Goal: Information Seeking & Learning: Check status

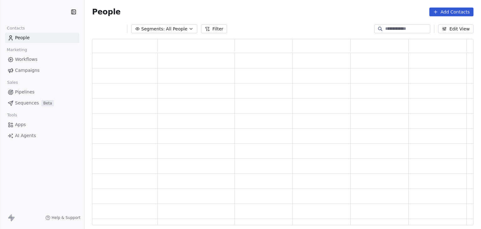
scroll to position [181, 376]
click at [46, 14] on html "T Timternational B.V. Contacts People Marketing Workflows Campaigns Sales Pipel…" at bounding box center [240, 114] width 481 height 229
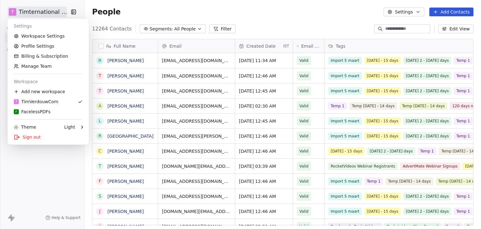
scroll to position [196, 391]
click at [51, 187] on html "T Timternational B.V. Contacts People Marketing Workflows Campaigns Sales Pipel…" at bounding box center [240, 114] width 481 height 229
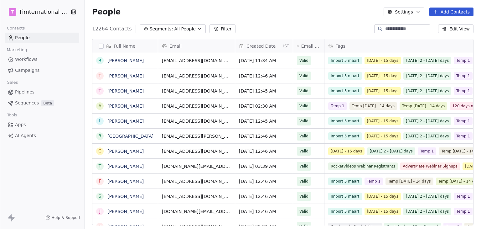
click at [28, 68] on span "Campaigns" at bounding box center [27, 70] width 24 height 7
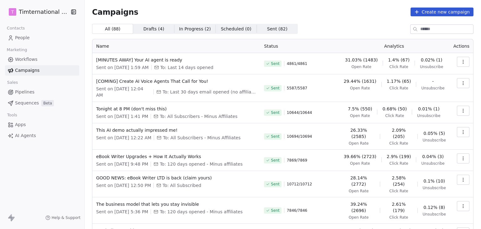
click at [22, 14] on html "T Timternational B.V. Contacts People Marketing Workflows Campaigns Sales Pipel…" at bounding box center [240, 114] width 481 height 229
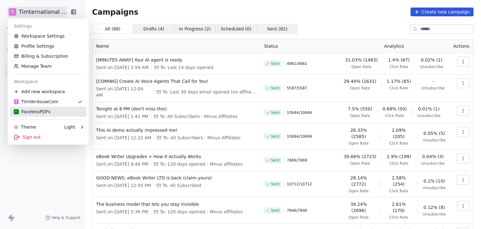
click at [35, 113] on div "F FacelessPDFs" at bounding box center [32, 111] width 37 height 6
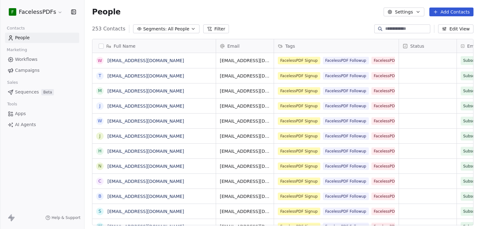
scroll to position [196, 391]
click at [28, 71] on span "Campaigns" at bounding box center [27, 70] width 24 height 7
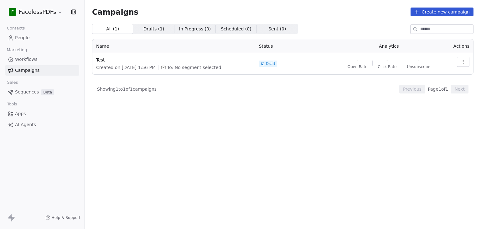
click at [28, 15] on html "F FacelessPDFs Contacts People Marketing Workflows Campaigns Sales Sequences Be…" at bounding box center [240, 114] width 481 height 229
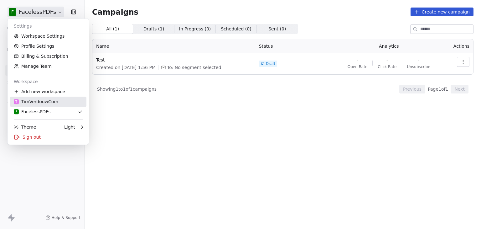
click at [29, 101] on div "T TimVerdouwCom" at bounding box center [36, 101] width 44 height 6
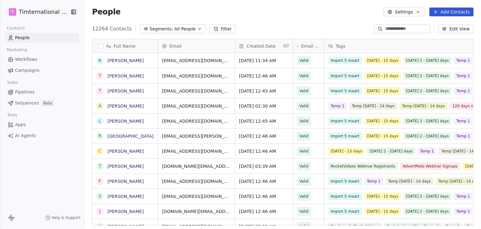
scroll to position [196, 391]
click at [35, 59] on span "Workflows" at bounding box center [26, 59] width 23 height 7
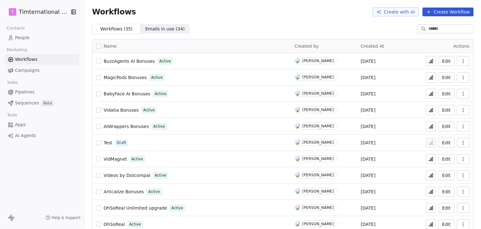
click at [33, 71] on span "Campaigns" at bounding box center [27, 70] width 24 height 7
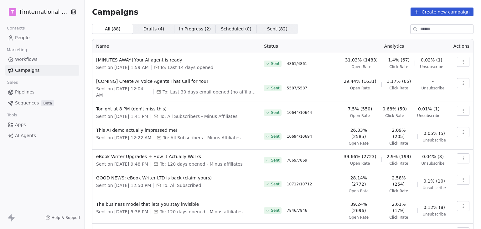
click at [38, 62] on link "Workflows" at bounding box center [42, 59] width 74 height 10
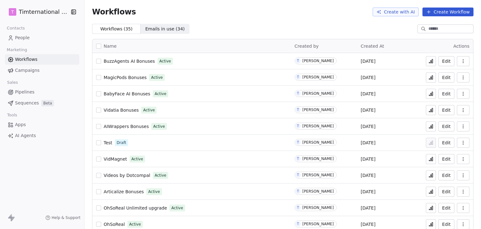
click at [23, 73] on span "Campaigns" at bounding box center [27, 70] width 24 height 7
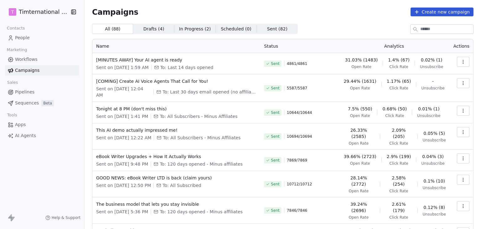
click at [461, 63] on icon "button" at bounding box center [463, 61] width 5 height 5
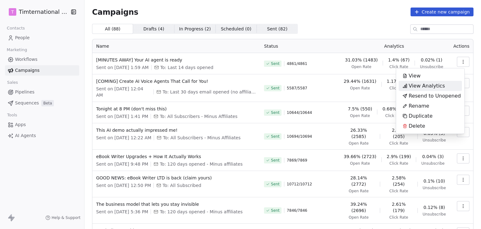
click at [436, 86] on span "View Analytics" at bounding box center [427, 86] width 36 height 8
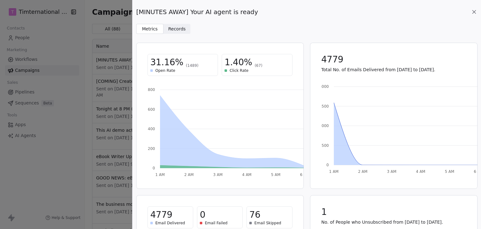
click at [183, 30] on span "Records Records" at bounding box center [176, 29] width 27 height 10
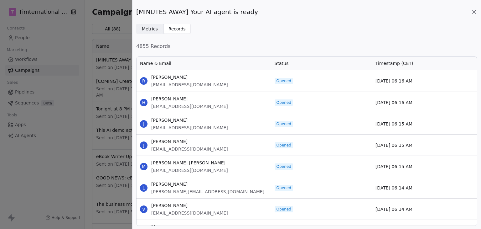
scroll to position [165, 336]
click at [152, 26] on span "Metrics" at bounding box center [150, 29] width 16 height 7
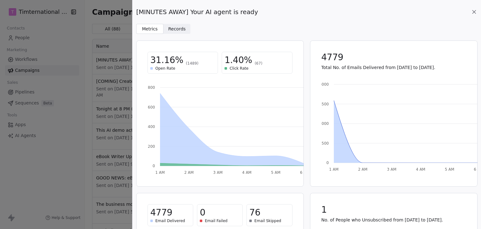
scroll to position [0, 0]
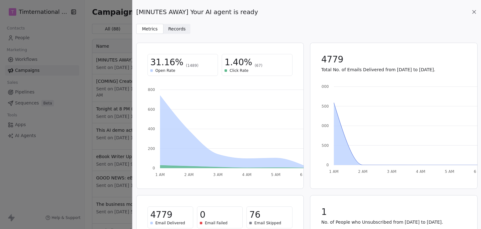
click at [475, 14] on icon at bounding box center [474, 12] width 6 height 6
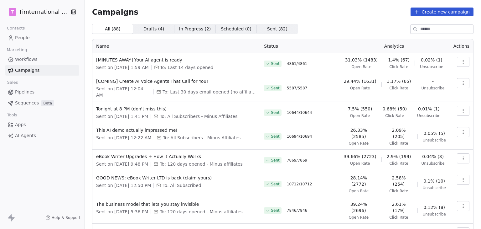
click at [461, 82] on icon "button" at bounding box center [463, 82] width 5 height 5
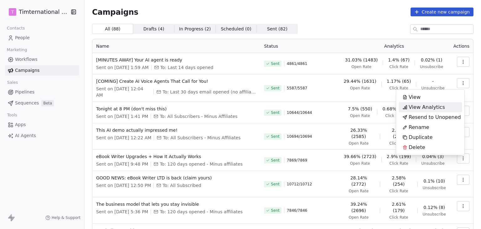
click at [442, 106] on div "View Analytics" at bounding box center [424, 107] width 50 height 10
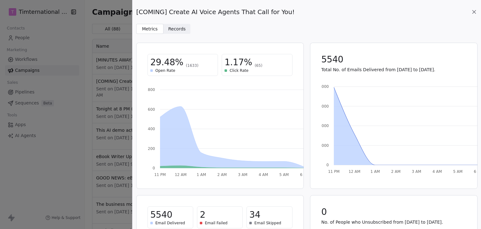
click at [180, 29] on span "Records" at bounding box center [177, 29] width 18 height 7
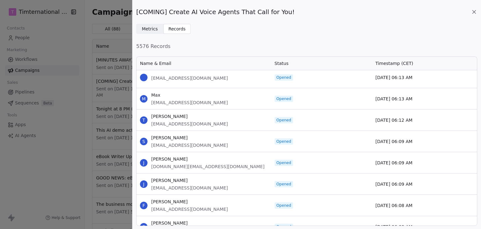
scroll to position [188, 0]
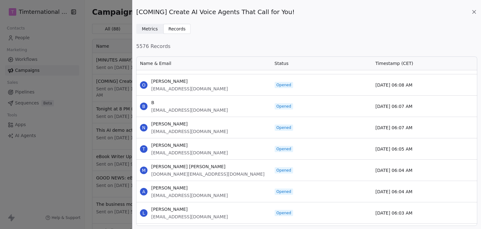
click at [474, 11] on icon at bounding box center [474, 12] width 6 height 6
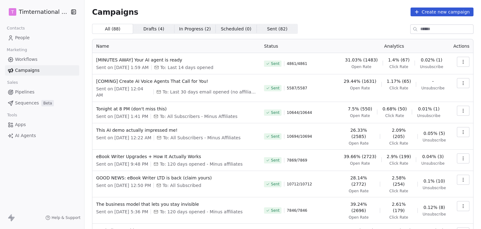
click at [46, 11] on html "T Timternational B.V. Contacts People Marketing Workflows Campaigns Sales Pipel…" at bounding box center [240, 114] width 481 height 229
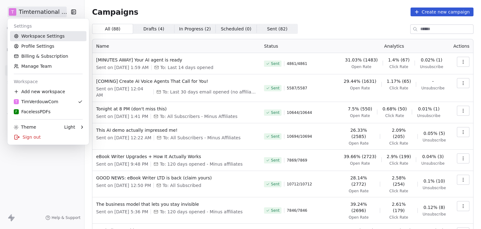
click at [45, 38] on link "Workspace Settings" at bounding box center [48, 36] width 76 height 10
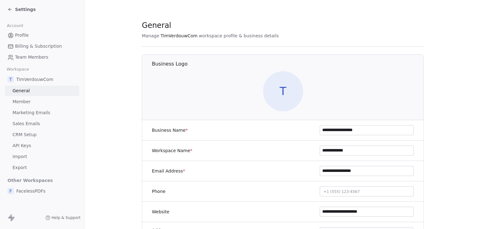
click at [32, 113] on span "Marketing Emails" at bounding box center [32, 112] width 38 height 7
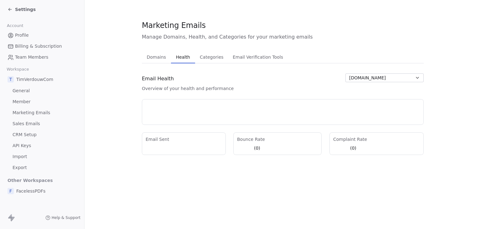
click at [174, 59] on span "Health" at bounding box center [182, 57] width 19 height 9
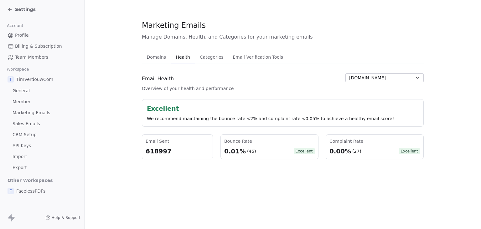
click at [368, 75] on span "[DOMAIN_NAME]" at bounding box center [367, 78] width 37 height 7
click at [368, 90] on span "[DOMAIN_NAME]" at bounding box center [370, 91] width 37 height 7
click at [111, 82] on section "Marketing Emails Manage Domains, Health, and Categories for your marketing emai…" at bounding box center [283, 89] width 396 height 179
click at [13, 10] on div "Settings" at bounding box center [22, 9] width 28 height 6
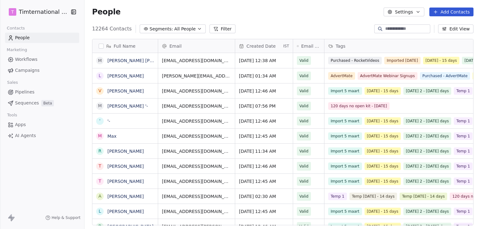
scroll to position [196, 391]
click at [28, 72] on span "Campaigns" at bounding box center [27, 70] width 24 height 7
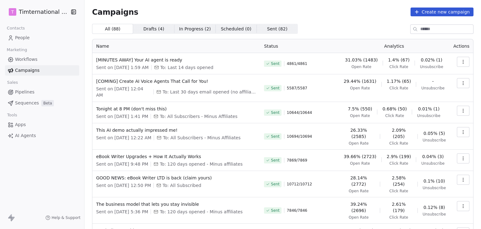
click at [457, 105] on button "button" at bounding box center [463, 110] width 13 height 10
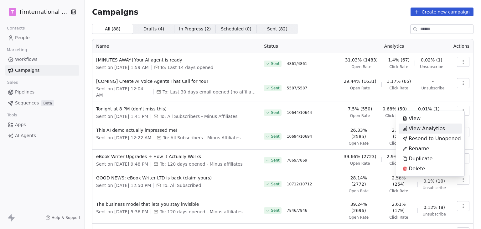
click at [430, 129] on span "View Analytics" at bounding box center [427, 129] width 36 height 8
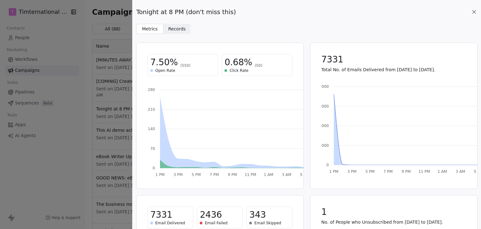
click at [174, 29] on span "Records" at bounding box center [177, 29] width 18 height 7
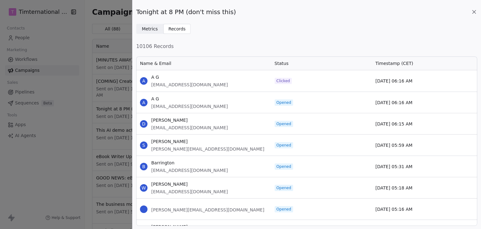
scroll to position [165, 336]
click at [152, 28] on span "Metrics" at bounding box center [150, 29] width 16 height 7
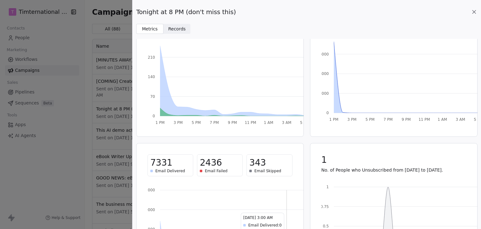
scroll to position [0, 0]
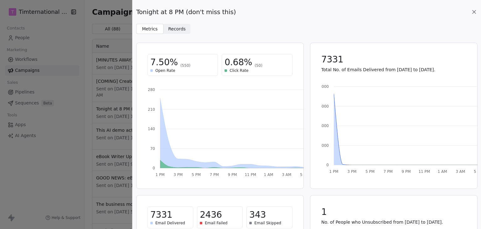
click at [169, 30] on span "Records" at bounding box center [177, 29] width 18 height 7
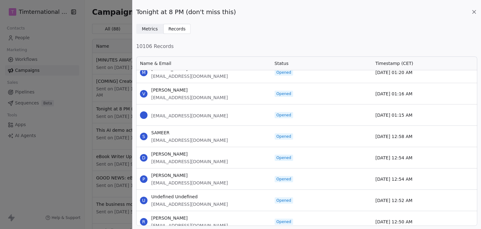
scroll to position [1065, 0]
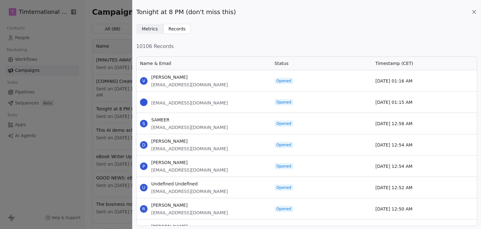
click at [473, 14] on icon at bounding box center [474, 12] width 6 height 6
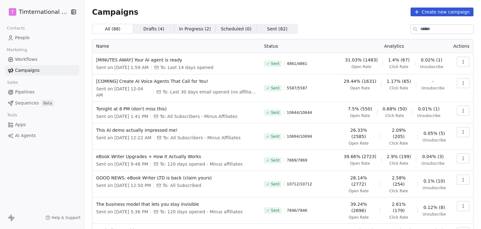
click at [461, 129] on icon "button" at bounding box center [463, 131] width 5 height 5
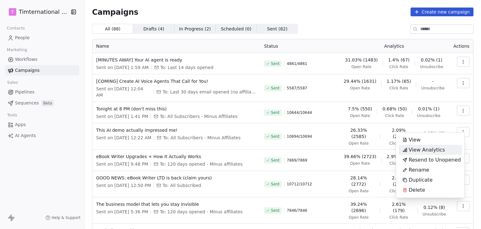
click at [435, 148] on span "View Analytics" at bounding box center [427, 150] width 36 height 8
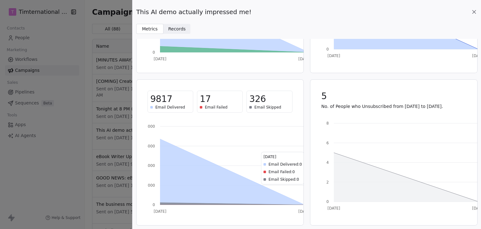
scroll to position [0, 0]
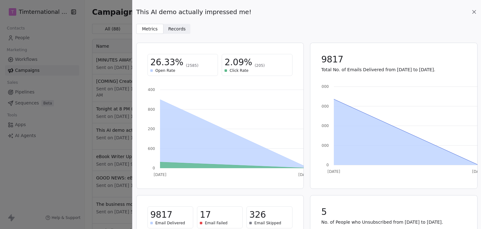
click at [474, 11] on icon at bounding box center [474, 12] width 6 height 6
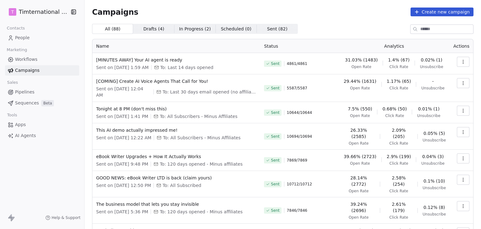
click at [461, 105] on button "button" at bounding box center [463, 110] width 13 height 10
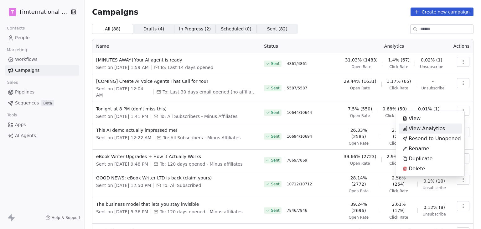
click at [438, 129] on span "View Analytics" at bounding box center [427, 129] width 36 height 8
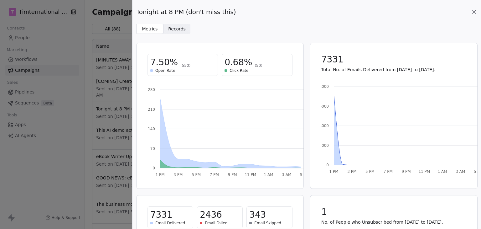
click at [179, 33] on span "Records Records" at bounding box center [176, 29] width 27 height 10
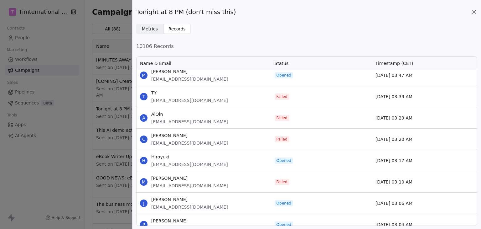
scroll to position [407, 0]
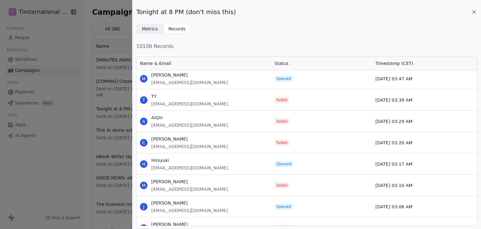
click at [155, 33] on span "Metrics Metrics" at bounding box center [149, 29] width 27 height 10
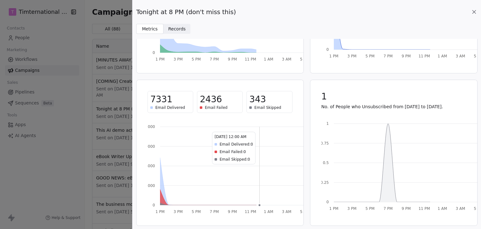
scroll to position [116, 0]
click at [472, 11] on icon at bounding box center [473, 11] width 3 height 3
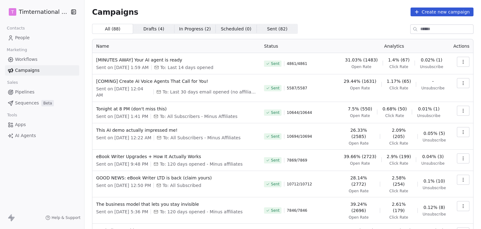
click at [461, 129] on icon "button" at bounding box center [463, 131] width 5 height 5
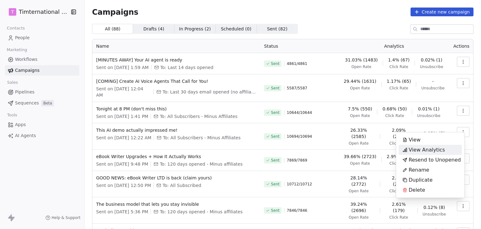
click at [431, 148] on span "View Analytics" at bounding box center [427, 150] width 36 height 8
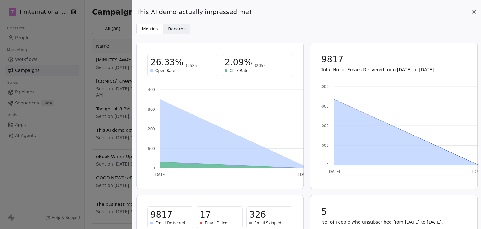
click at [476, 12] on icon at bounding box center [474, 12] width 6 height 6
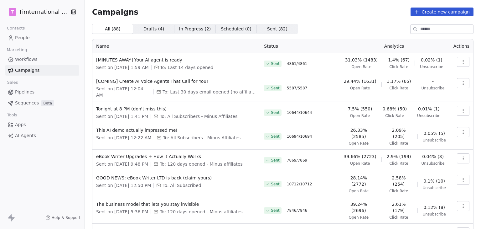
click at [461, 153] on button "button" at bounding box center [463, 158] width 13 height 10
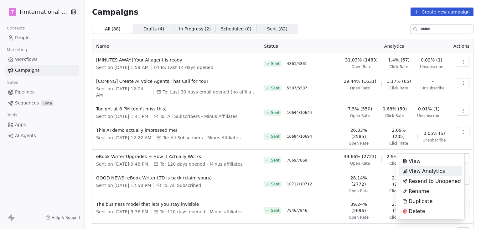
click at [433, 168] on span "View Analytics" at bounding box center [427, 171] width 36 height 8
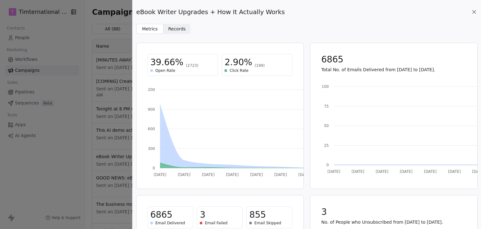
click at [472, 9] on icon at bounding box center [474, 12] width 6 height 6
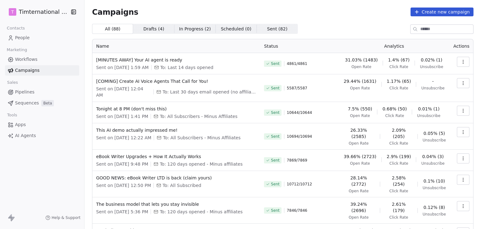
click at [461, 63] on icon "button" at bounding box center [463, 61] width 5 height 5
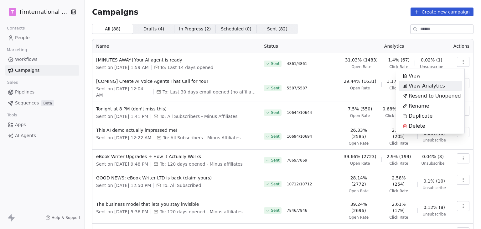
click at [425, 85] on span "View Analytics" at bounding box center [427, 86] width 36 height 8
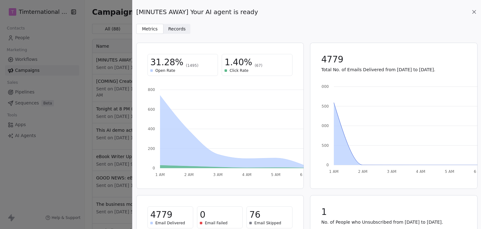
click at [473, 11] on icon at bounding box center [473, 11] width 3 height 3
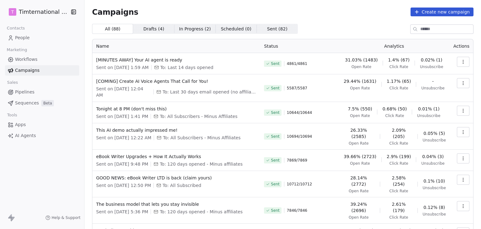
click at [457, 82] on button "button" at bounding box center [463, 83] width 13 height 10
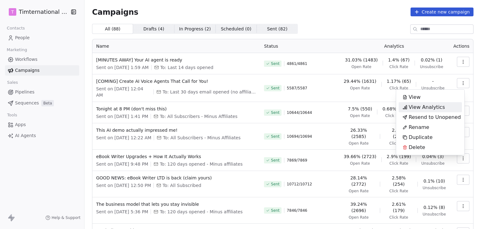
click at [429, 105] on span "View Analytics" at bounding box center [427, 107] width 36 height 8
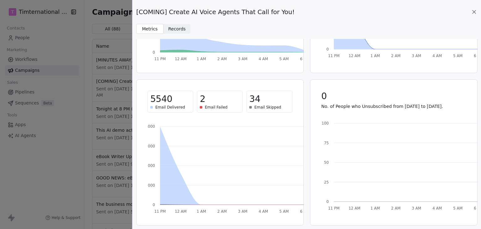
click at [470, 12] on div "[COMING] Create AI Voice Agents That Call for You!" at bounding box center [306, 12] width 341 height 9
click at [475, 12] on icon at bounding box center [474, 12] width 6 height 6
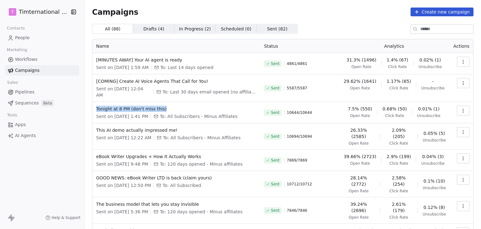
drag, startPoint x: 177, startPoint y: 102, endPoint x: 94, endPoint y: 104, distance: 83.0
click at [94, 104] on td "Tonight at 8 PM (don't miss this) Sent on [DATE] 1:41 PM To: All Subscribers - …" at bounding box center [176, 112] width 168 height 21
copy span "Tonight at 8 PM (don't miss this)"
click at [321, 27] on div "All ( 88 ) All ( 88 ) Drafts ( 4 ) Drafts ( 4 ) In Progress ( 2 ) In Progress (…" at bounding box center [282, 29] width 381 height 10
click at [461, 108] on icon "button" at bounding box center [463, 110] width 5 height 5
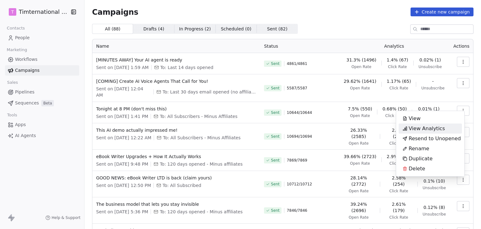
click at [436, 128] on span "View Analytics" at bounding box center [427, 129] width 36 height 8
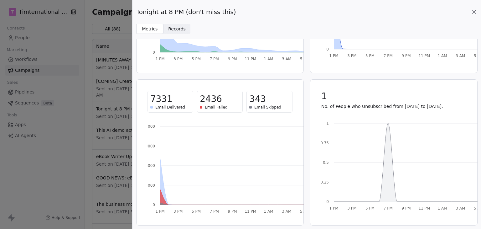
click at [472, 12] on icon at bounding box center [474, 12] width 6 height 6
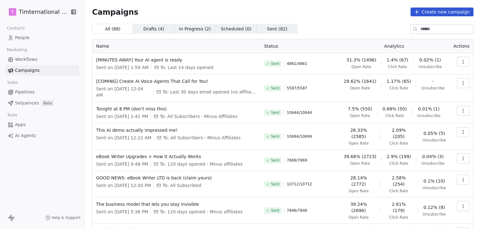
click at [27, 10] on html "T Timternational B.V. Contacts People Marketing Workflows Campaigns Sales Pipel…" at bounding box center [240, 114] width 481 height 229
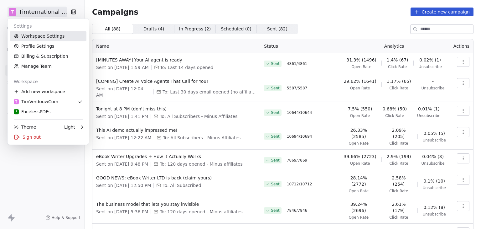
click at [51, 37] on link "Workspace Settings" at bounding box center [48, 36] width 76 height 10
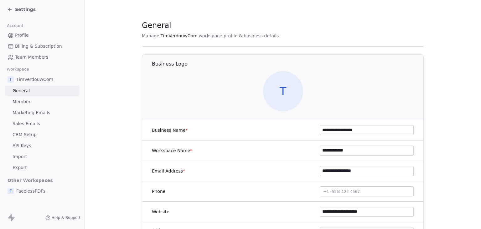
click at [35, 9] on div "Settings" at bounding box center [44, 9] width 72 height 9
click at [24, 8] on span "Settings" at bounding box center [25, 9] width 21 height 6
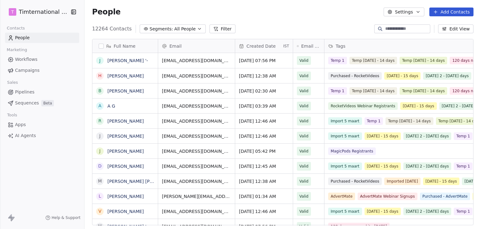
scroll to position [196, 391]
click at [44, 11] on html "T Timternational B.V. Contacts People Marketing Workflows Campaigns Sales Pipel…" at bounding box center [240, 114] width 481 height 229
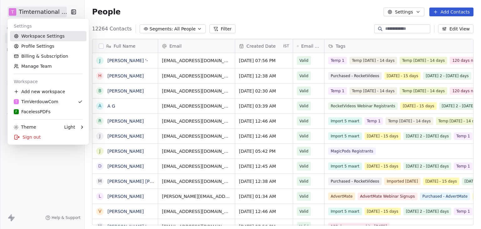
click at [51, 37] on link "Workspace Settings" at bounding box center [48, 36] width 76 height 10
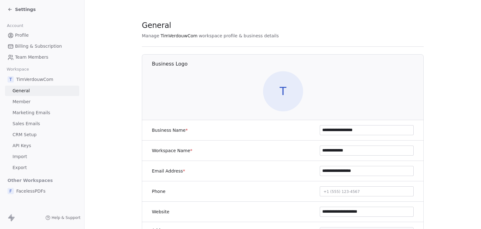
drag, startPoint x: 365, startPoint y: 127, endPoint x: 275, endPoint y: 128, distance: 89.2
click at [275, 128] on div "**********" at bounding box center [283, 130] width 282 height 20
click at [10, 11] on icon at bounding box center [10, 9] width 5 height 5
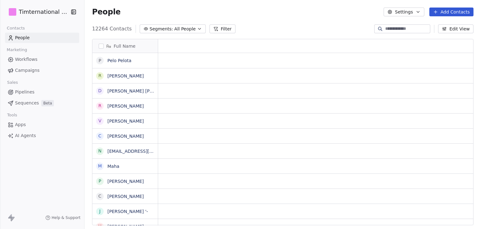
scroll to position [5, 5]
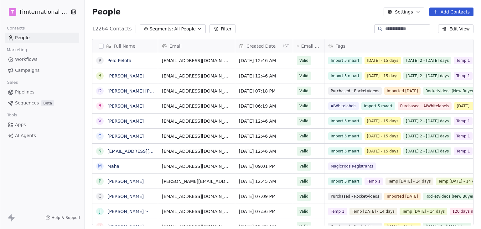
click at [28, 70] on span "Campaigns" at bounding box center [27, 70] width 24 height 7
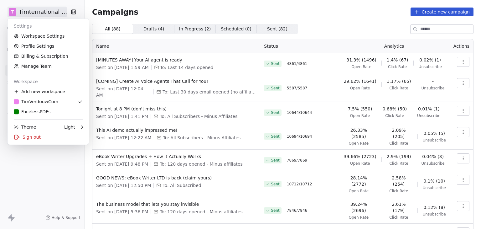
click at [57, 12] on html "T Timternational B.V. Contacts People Marketing Workflows Campaigns Sales Pipel…" at bounding box center [240, 114] width 481 height 229
click at [34, 137] on div "Sign out" at bounding box center [48, 137] width 76 height 10
